Goal: Task Accomplishment & Management: Manage account settings

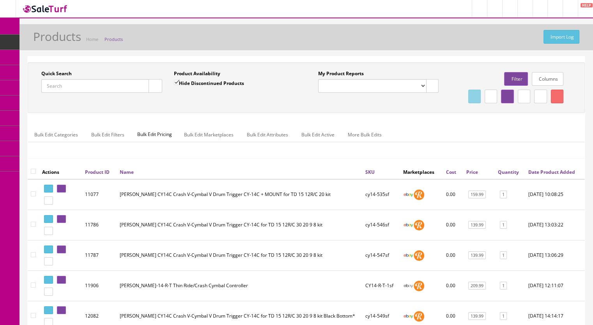
click at [71, 39] on link "Products" at bounding box center [60, 42] width 82 height 15
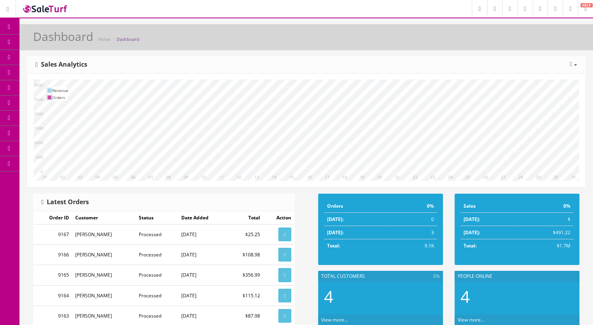
click at [72, 41] on link "Products" at bounding box center [60, 42] width 82 height 15
